Goal: Navigation & Orientation: Find specific page/section

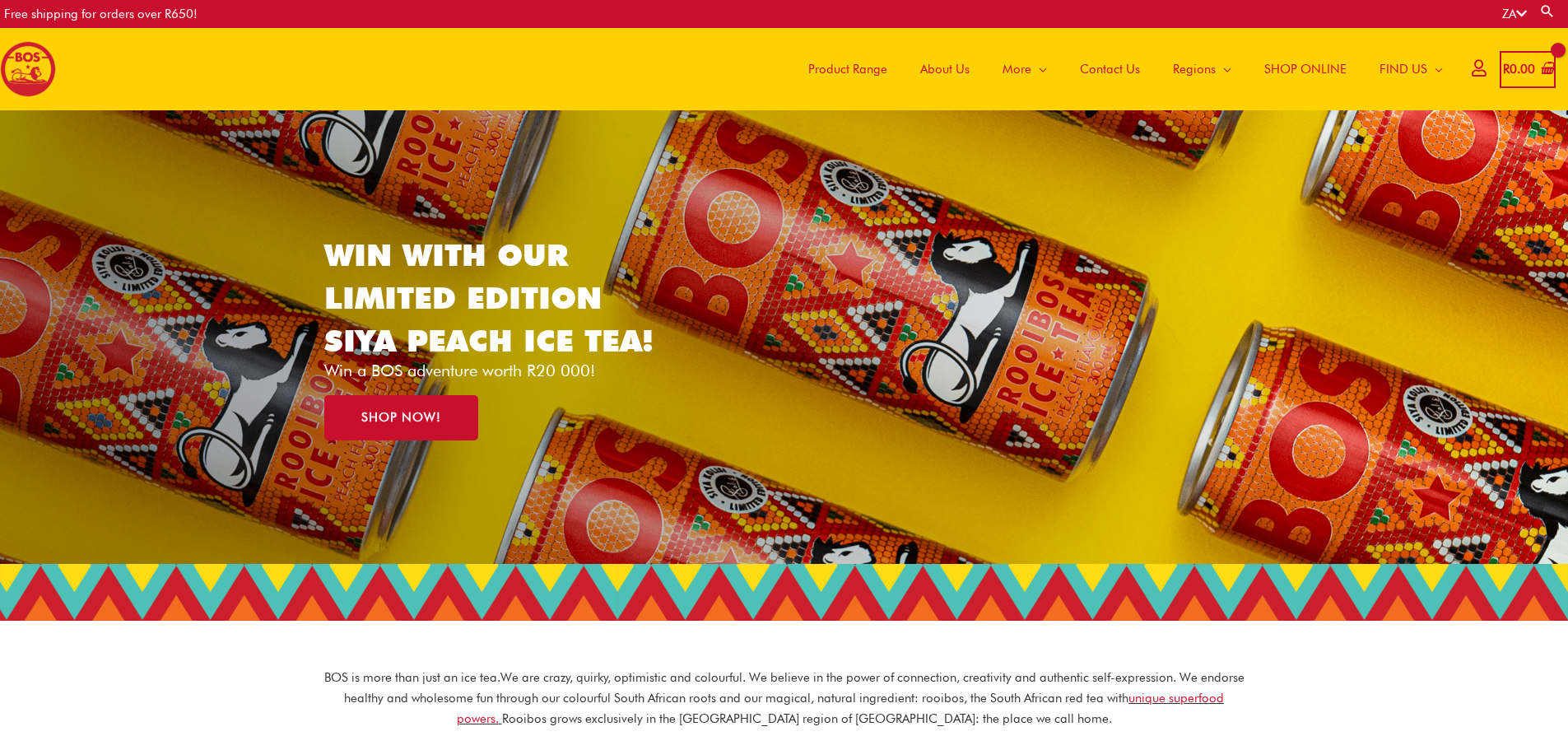
click at [947, 70] on span "About Us" at bounding box center [944, 68] width 49 height 49
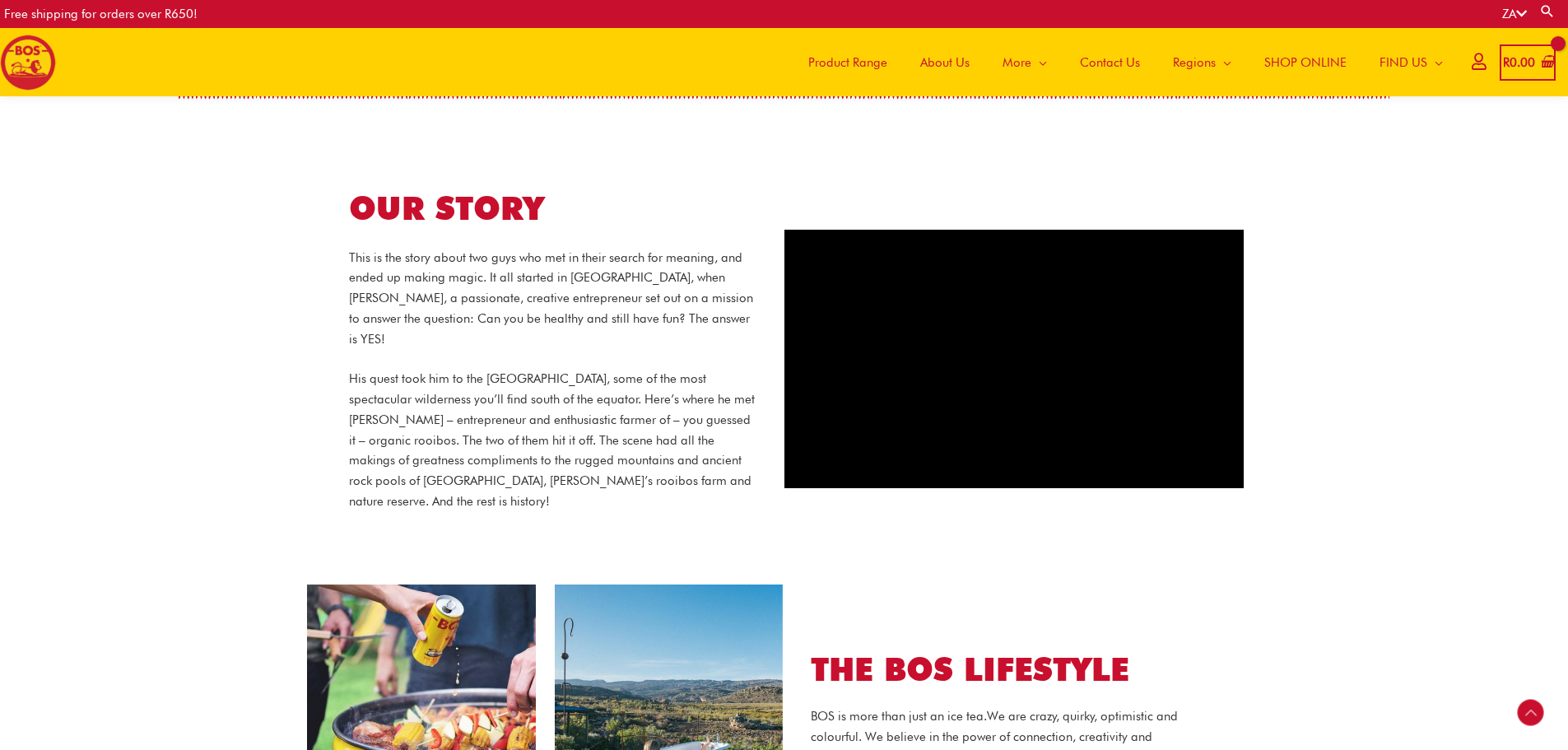
scroll to position [653, 0]
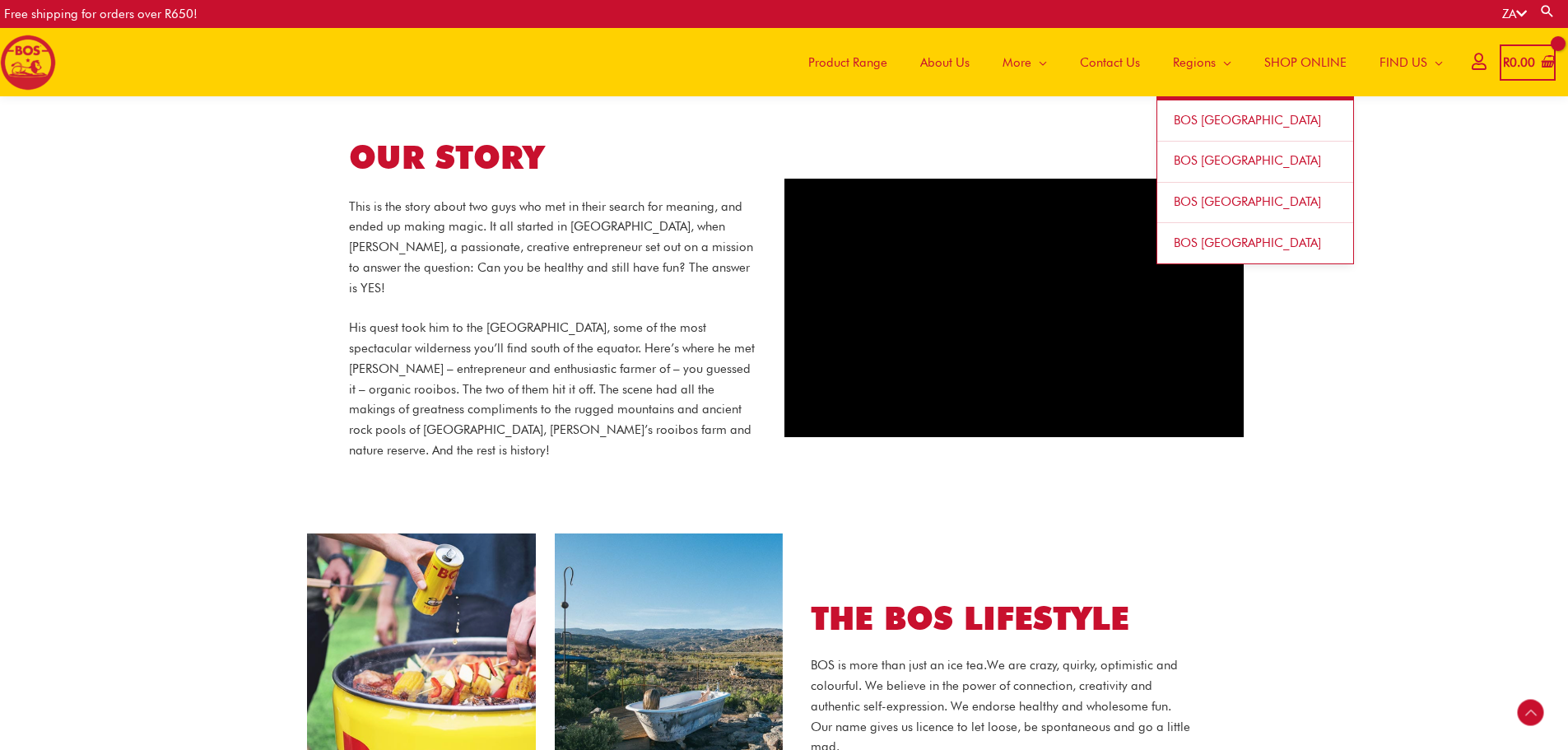
click at [1209, 119] on span "BOS [GEOGRAPHIC_DATA]" at bounding box center [1247, 120] width 147 height 14
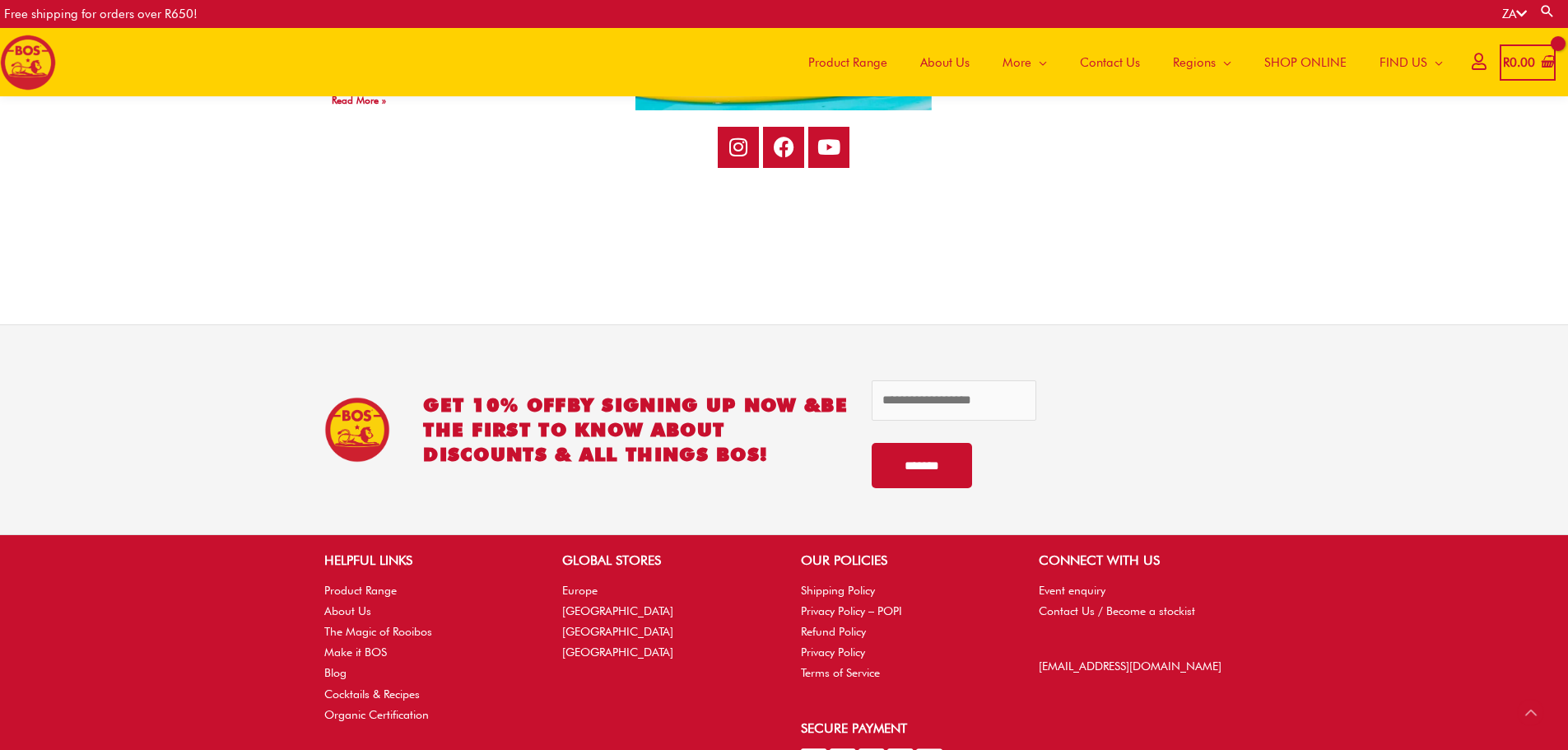
scroll to position [3372, 0]
